Goal: Check status: Check status

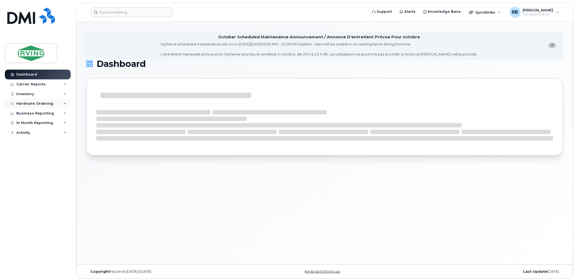
click at [31, 106] on div "Hardware Ordering" at bounding box center [34, 104] width 37 height 4
click at [23, 119] on link "Orders" at bounding box center [42, 124] width 56 height 10
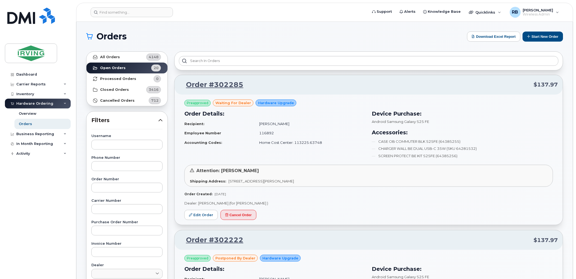
click at [107, 229] on input "text" at bounding box center [126, 231] width 71 height 10
paste input "250279"
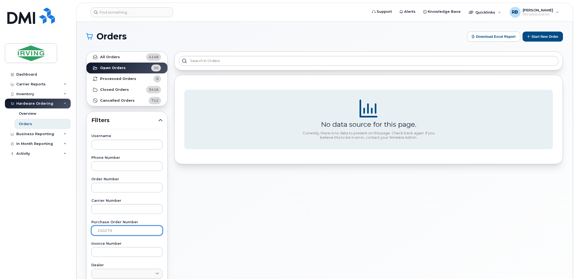
click at [116, 231] on input "250279" at bounding box center [126, 231] width 71 height 10
type input "2"
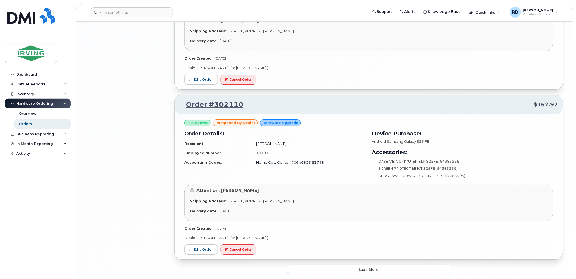
scroll to position [1154, 0]
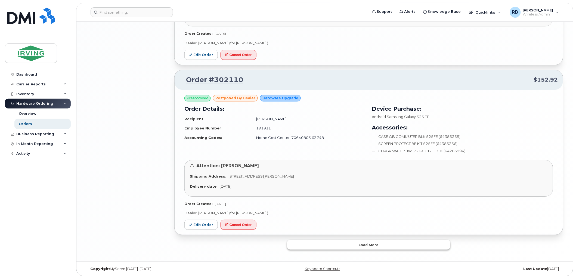
click at [348, 248] on button "Load more" at bounding box center [368, 245] width 163 height 10
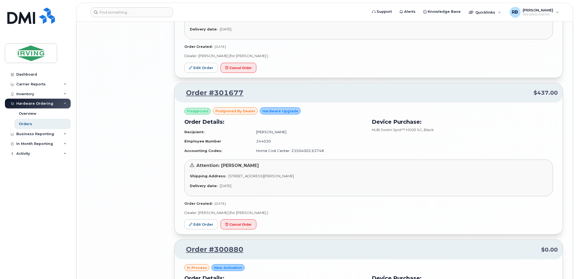
scroll to position [2001, 0]
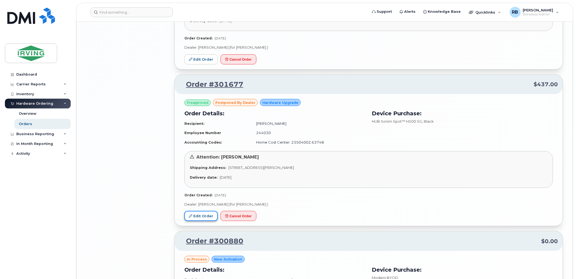
click at [200, 219] on link "Edit Order" at bounding box center [200, 216] width 33 height 10
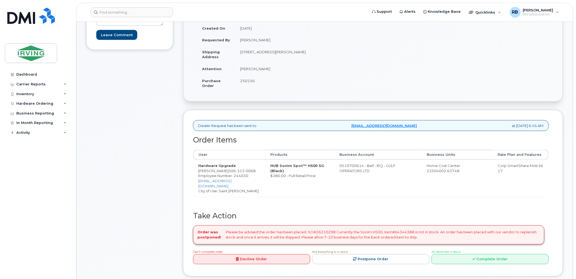
scroll to position [81, 0]
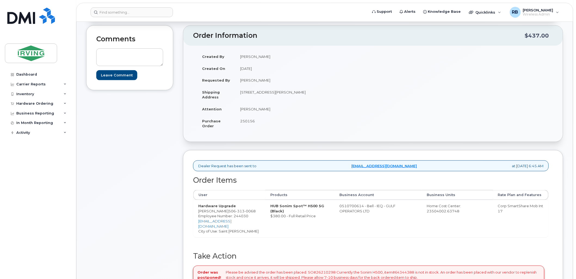
click at [247, 122] on span "250156" at bounding box center [247, 121] width 15 height 4
copy span "250156"
